Goal: Transaction & Acquisition: Subscribe to service/newsletter

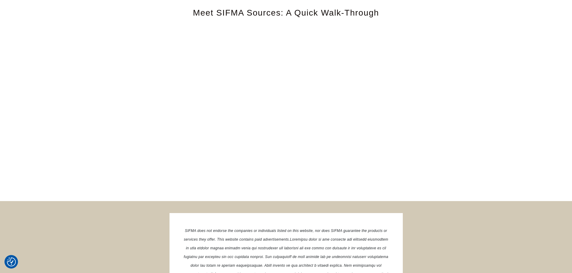
drag, startPoint x: 574, startPoint y: 34, endPoint x: 536, endPoint y: 243, distance: 212.5
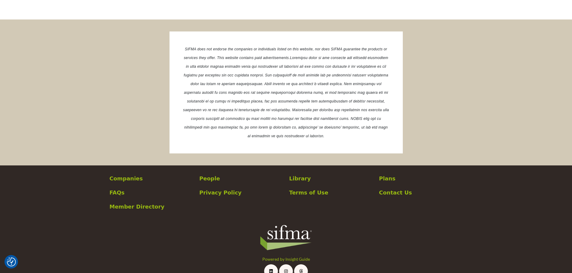
scroll to position [1134, 0]
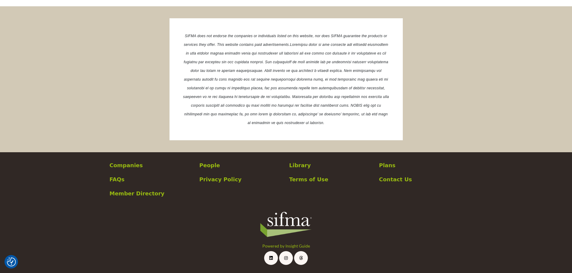
click at [390, 166] on p "Plans" at bounding box center [421, 165] width 84 height 8
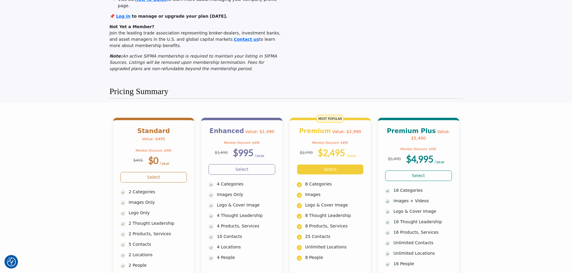
scroll to position [270, 0]
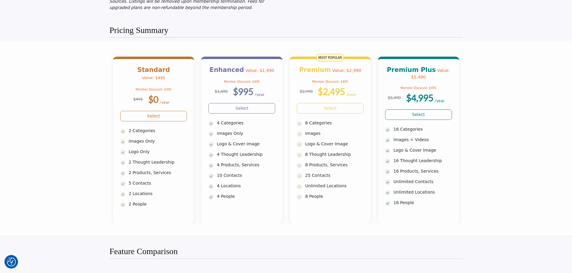
click at [19, 47] on section "Standard Value: $495 Member Discount: $495 $495 $0 /year $995" at bounding box center [286, 139] width 572 height 194
